Goal: Navigation & Orientation: Find specific page/section

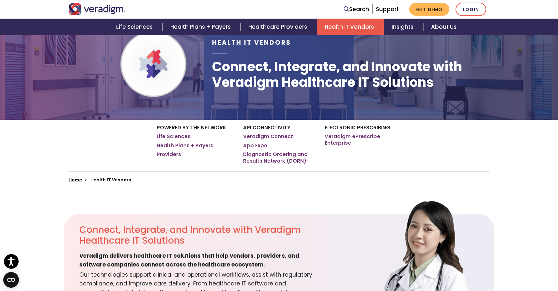
scroll to position [11, 0]
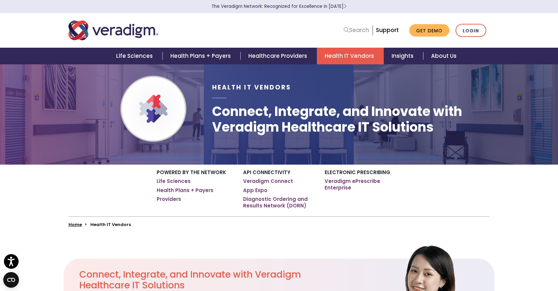
click at [357, 32] on link "Search" at bounding box center [355, 30] width 25 height 9
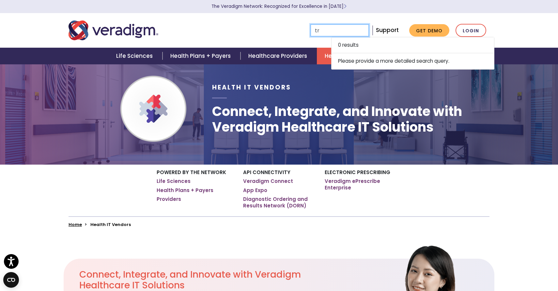
type input "tr"
click at [199, 134] on div at bounding box center [153, 108] width 98 height 91
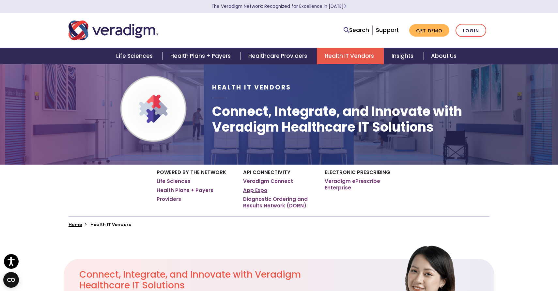
click at [254, 190] on link "App Expo" at bounding box center [255, 190] width 24 height 7
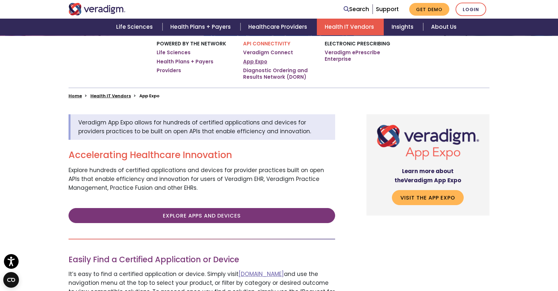
scroll to position [140, 0]
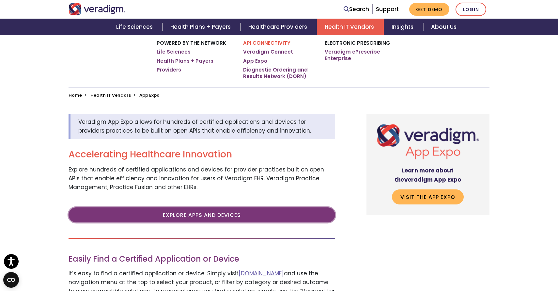
click at [234, 216] on link "Explore Apps and Devices" at bounding box center [201, 214] width 266 height 15
